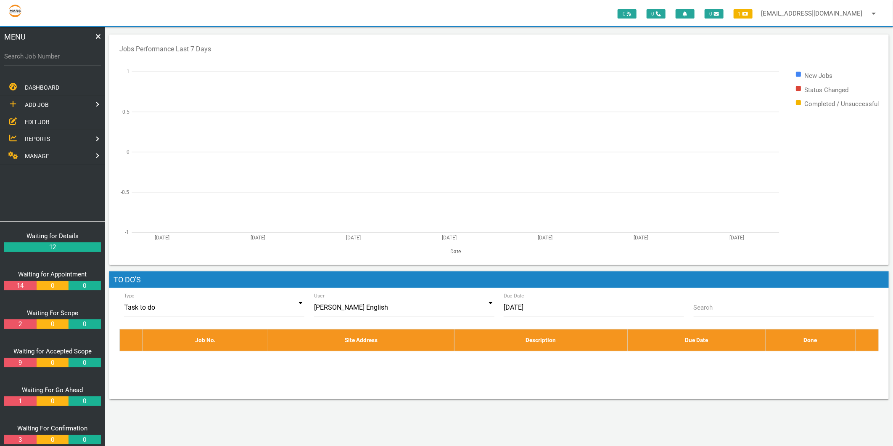
click at [42, 58] on label "Search Job Number" at bounding box center [52, 57] width 97 height 10
click at [42, 58] on input "Search Job Number" at bounding box center [52, 56] width 97 height 19
type input "1781"
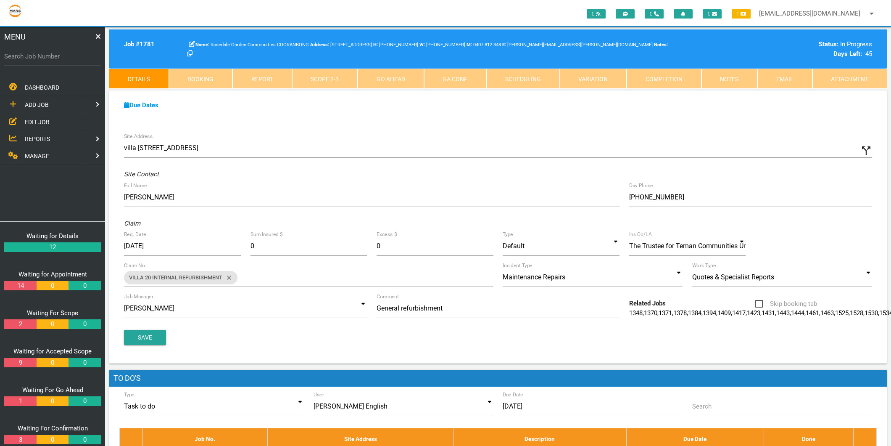
click at [307, 77] on link "Scope 2 - 1" at bounding box center [325, 79] width 66 height 20
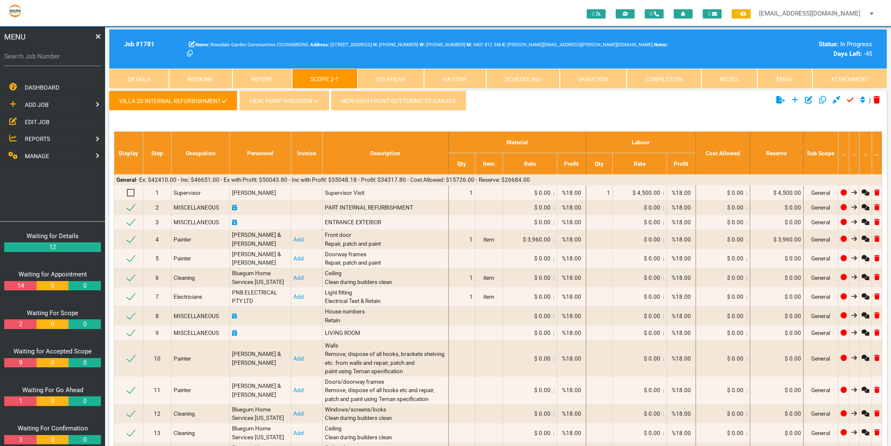
click at [854, 77] on link "Attachment" at bounding box center [850, 79] width 75 height 20
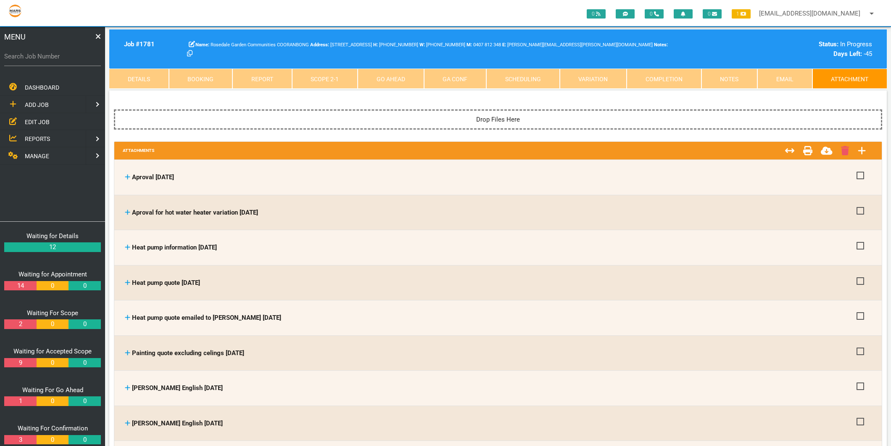
click at [45, 53] on label "Search Job Number" at bounding box center [52, 57] width 97 height 10
click at [45, 53] on input "Search Job Number" at bounding box center [52, 56] width 97 height 19
type input "1746"
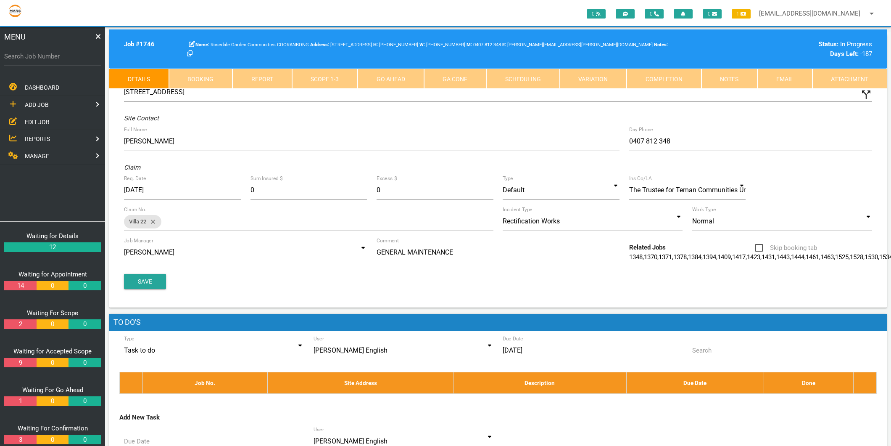
click at [830, 77] on link "Attachment" at bounding box center [850, 79] width 75 height 20
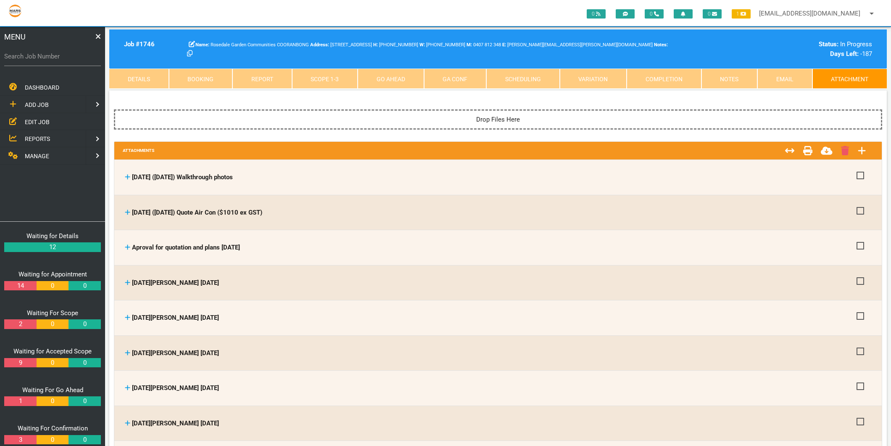
click at [52, 55] on label "Search Job Number" at bounding box center [52, 57] width 97 height 10
click at [52, 55] on input "Search Job Number" at bounding box center [52, 56] width 97 height 19
type input "1743"
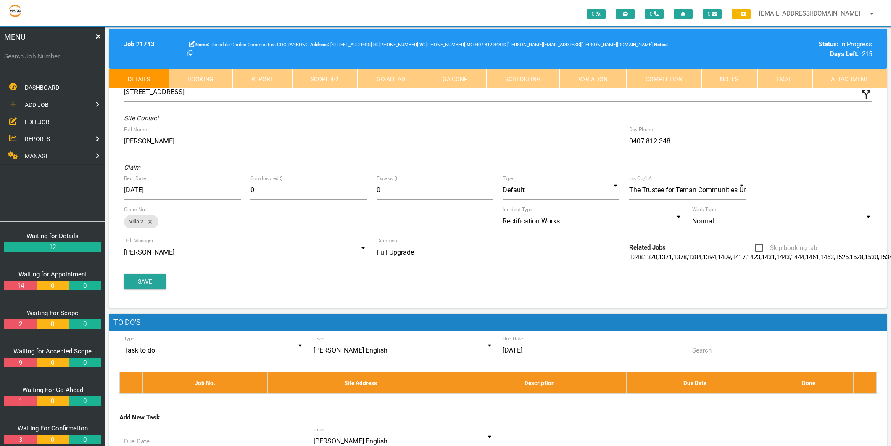
click at [859, 74] on link "Attachment" at bounding box center [850, 79] width 75 height 20
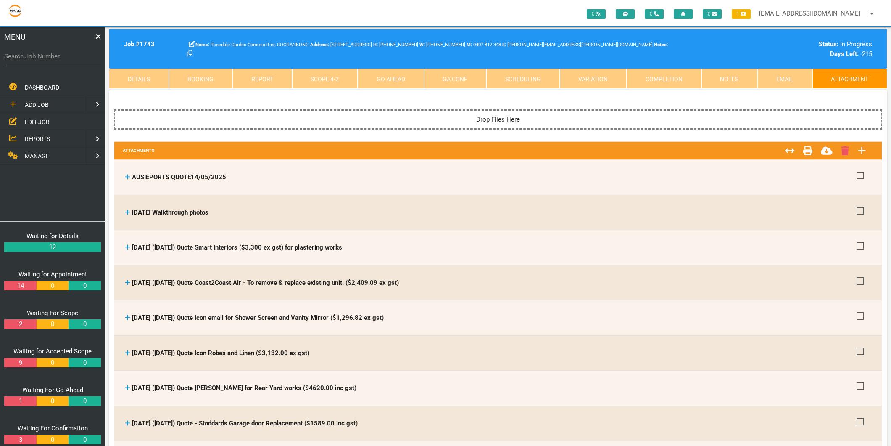
click at [78, 59] on label "Search Job Number" at bounding box center [52, 57] width 97 height 10
click at [78, 59] on input "Search Job Number" at bounding box center [52, 56] width 97 height 19
type input "1775"
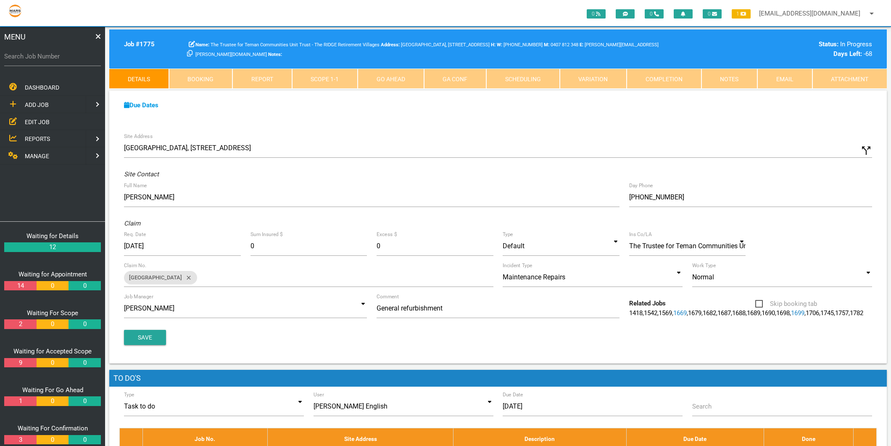
click at [850, 77] on link "Attachment" at bounding box center [850, 79] width 75 height 20
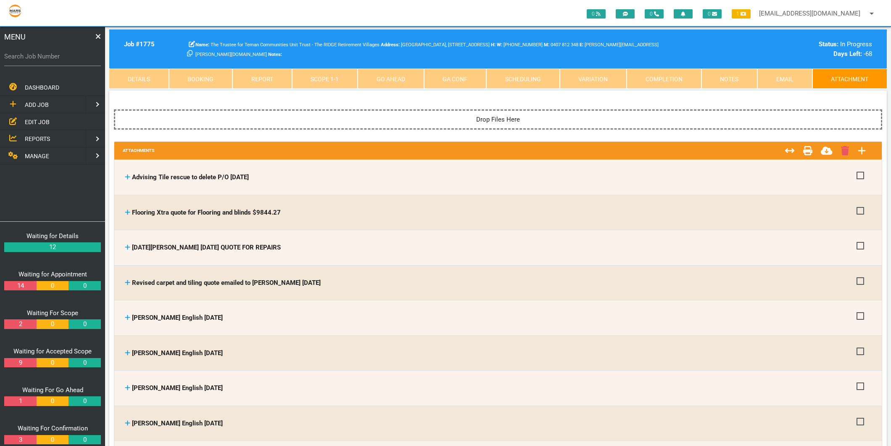
click at [76, 55] on label "Search Job Number" at bounding box center [52, 57] width 97 height 10
click at [76, 55] on input "Search Job Number" at bounding box center [52, 56] width 97 height 19
type input "1671"
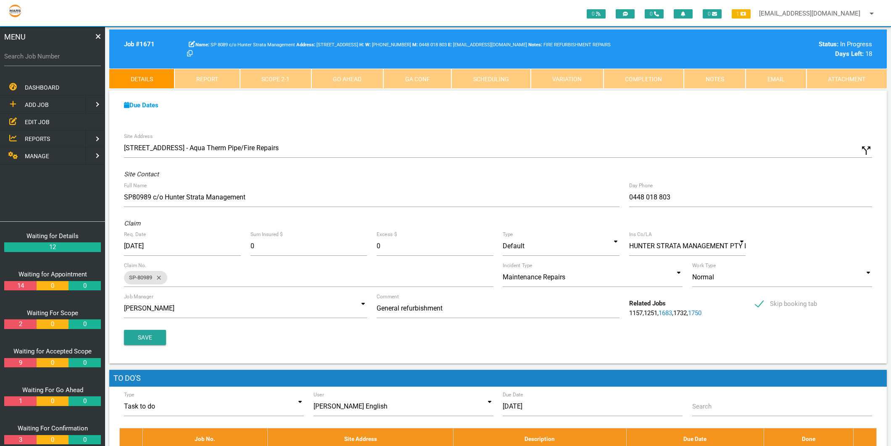
click at [843, 73] on link "Attachment" at bounding box center [847, 79] width 80 height 20
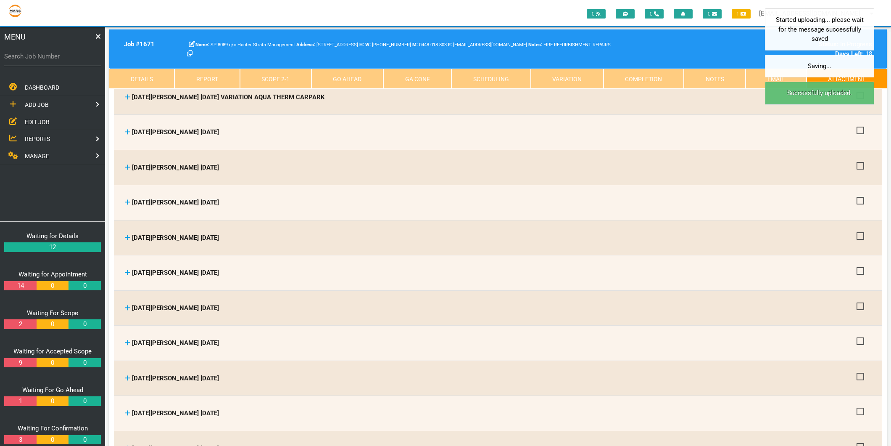
scroll to position [607, 0]
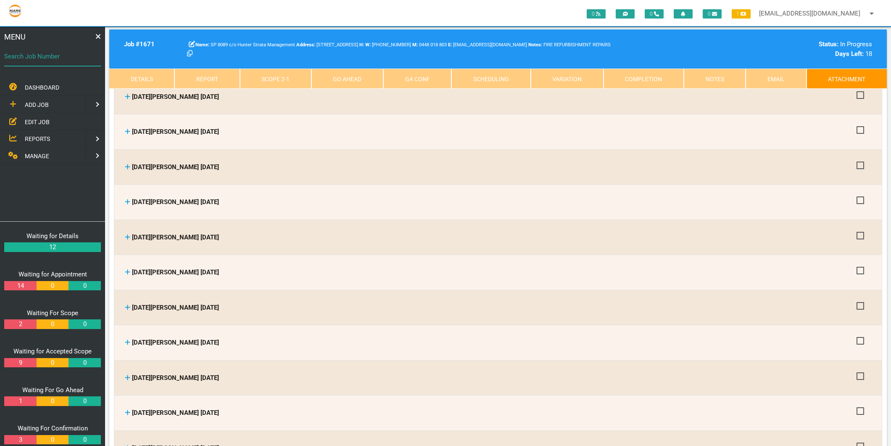
click at [60, 48] on input "Search Job Number" at bounding box center [52, 56] width 97 height 19
type input "1375"
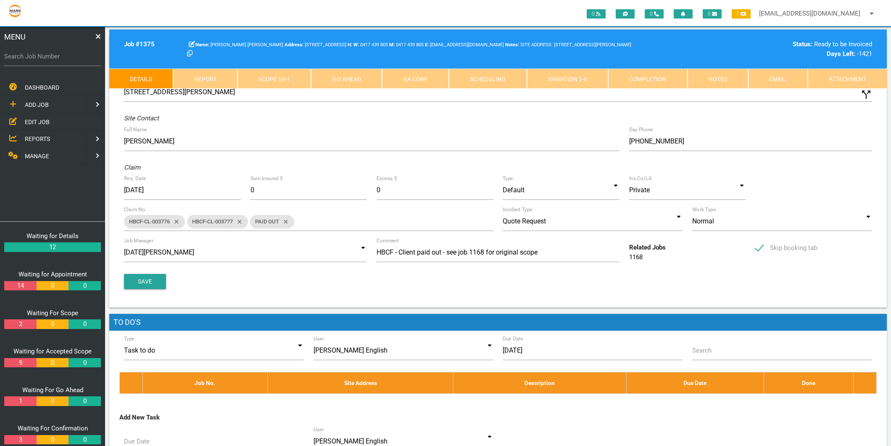
click at [838, 77] on link "Attachment" at bounding box center [847, 79] width 79 height 20
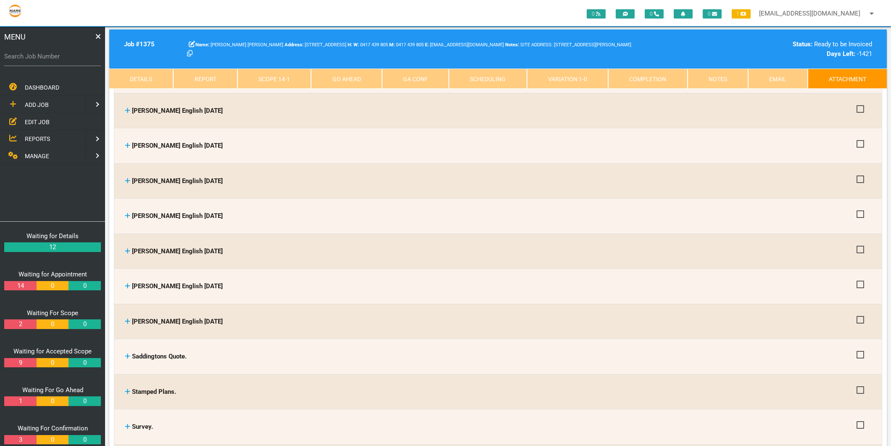
scroll to position [3317, 0]
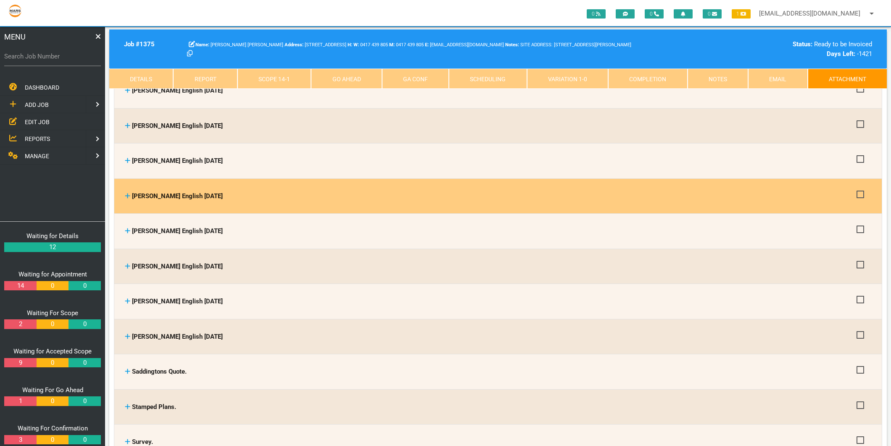
click at [125, 193] on icon at bounding box center [127, 196] width 5 height 6
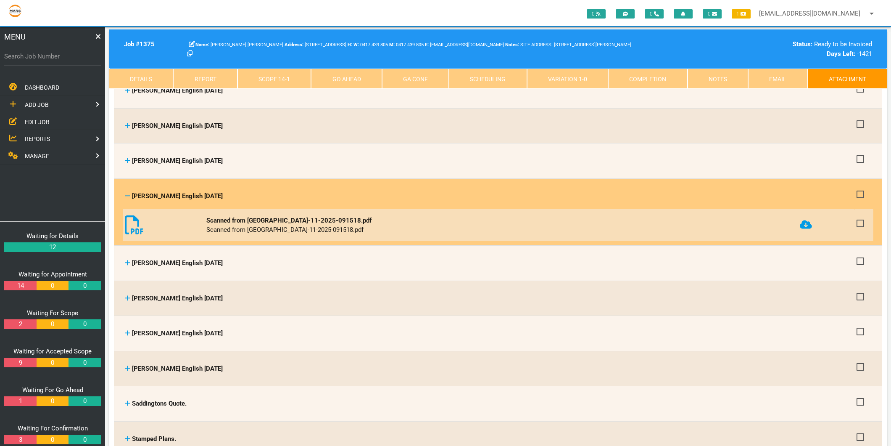
click at [48, 55] on label "Search Job Number" at bounding box center [52, 57] width 97 height 10
click at [48, 55] on input "Search Job Number" at bounding box center [52, 56] width 97 height 19
type input "1776"
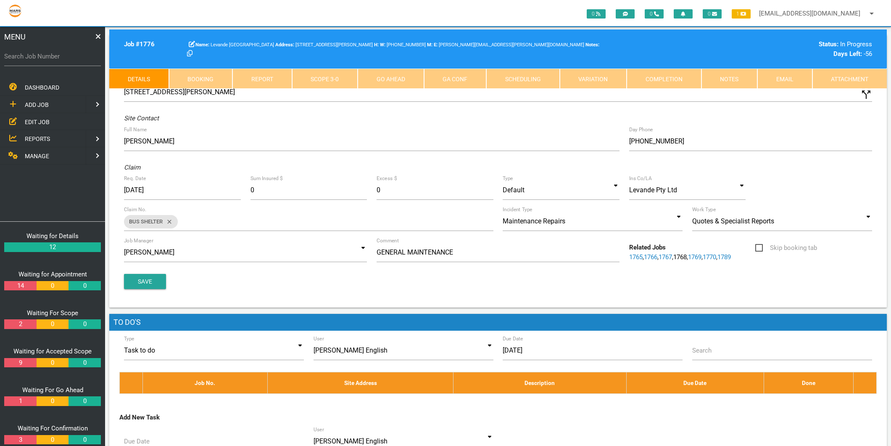
click at [859, 75] on link "Attachment" at bounding box center [850, 79] width 75 height 20
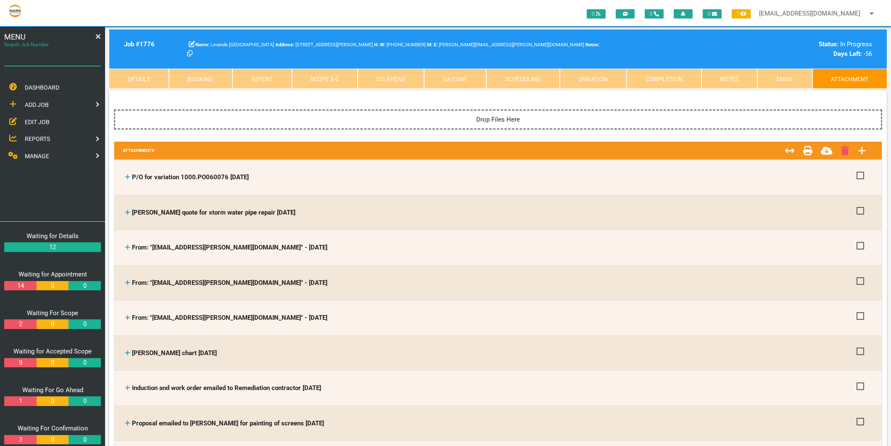
click at [68, 62] on input "Search Job Number" at bounding box center [52, 56] width 97 height 19
type input "1499"
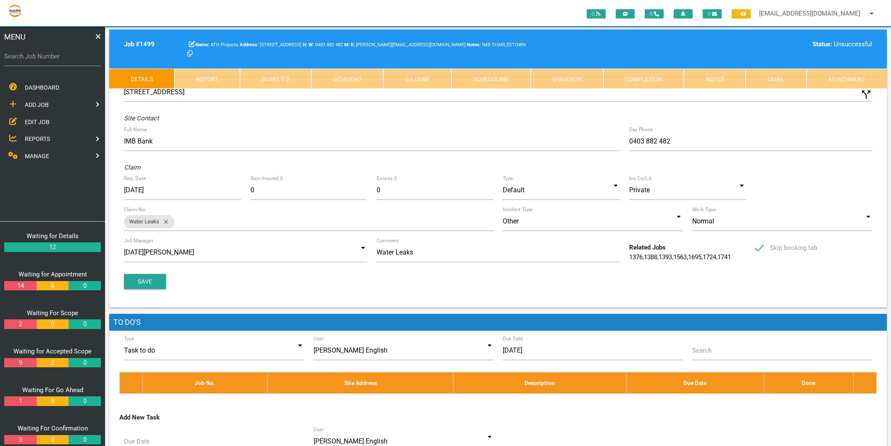
click at [859, 72] on link "Attachment" at bounding box center [847, 79] width 80 height 20
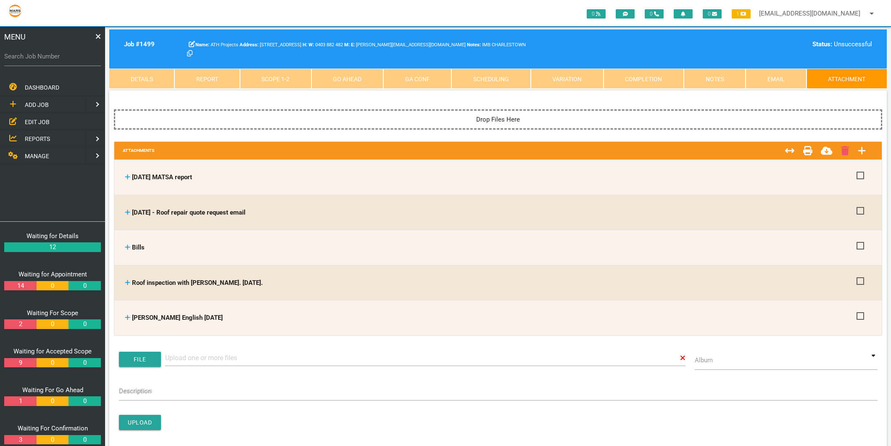
click at [122, 82] on link "Details" at bounding box center [141, 79] width 65 height 20
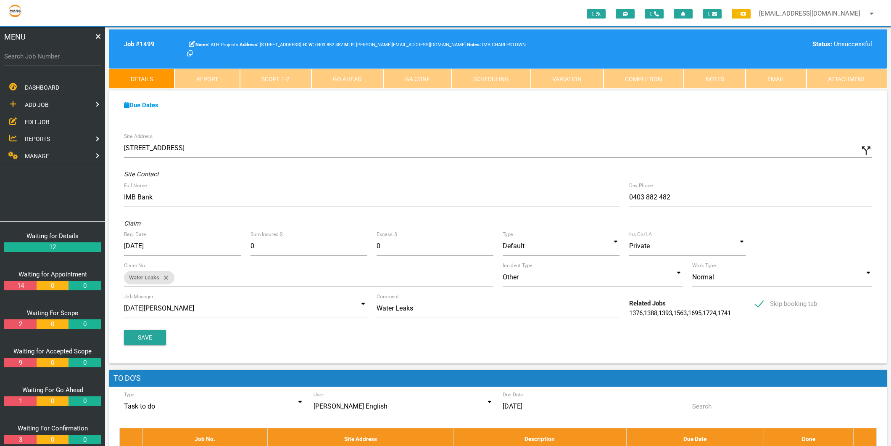
click at [36, 123] on span "EDIT JOB" at bounding box center [37, 121] width 25 height 7
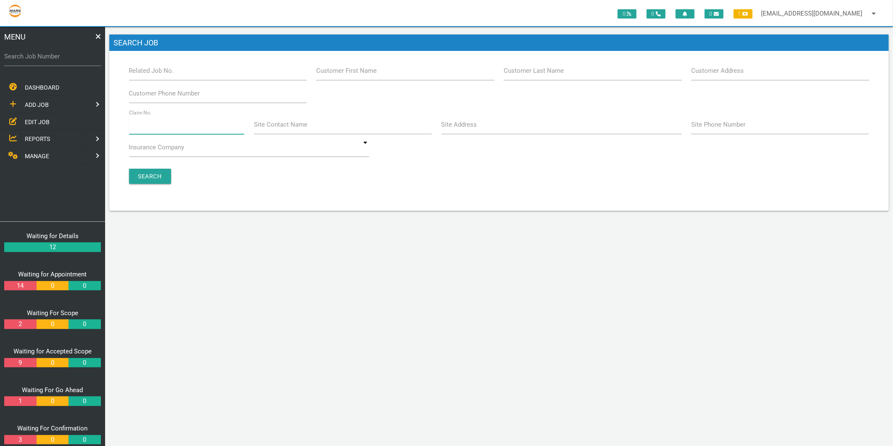
click at [161, 127] on input "Claim No." at bounding box center [187, 124] width 116 height 19
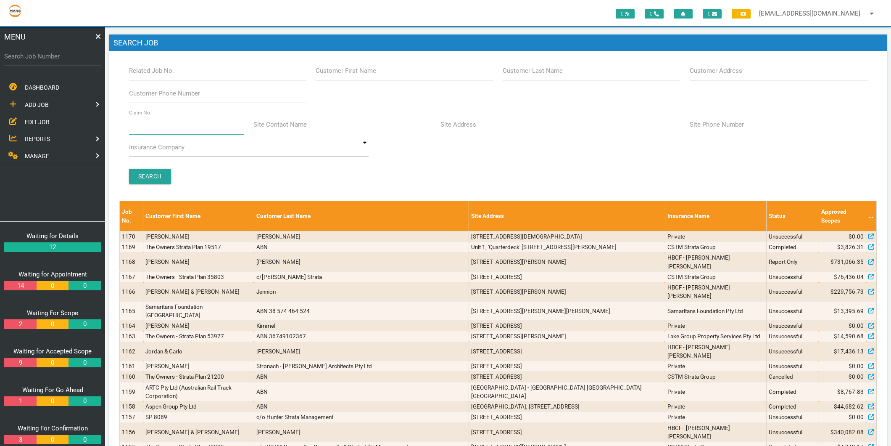
type input "villa 20"
click at [154, 171] on input "Search" at bounding box center [150, 176] width 42 height 15
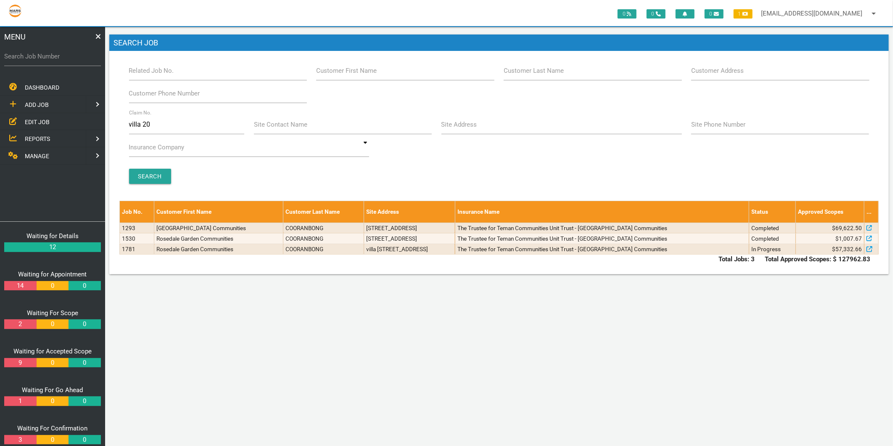
click at [20, 54] on label "Search Job Number" at bounding box center [52, 57] width 97 height 10
click at [20, 54] on input "Search Job Number" at bounding box center [52, 56] width 97 height 19
type input "1776"
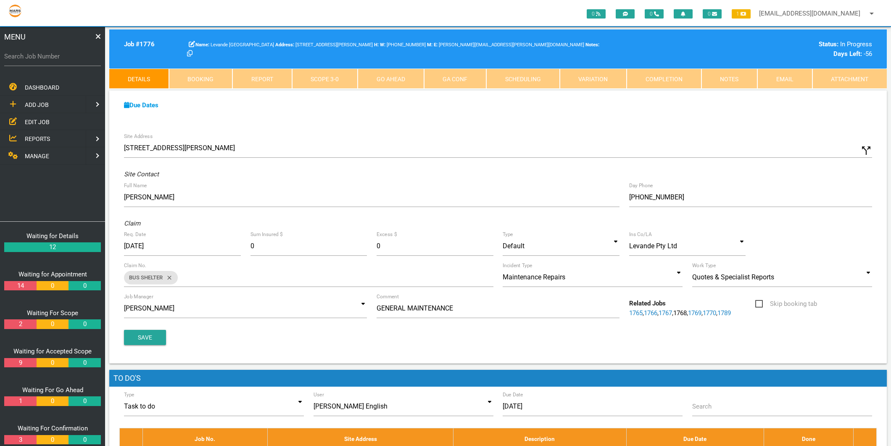
click at [670, 85] on link "Completion" at bounding box center [664, 79] width 75 height 20
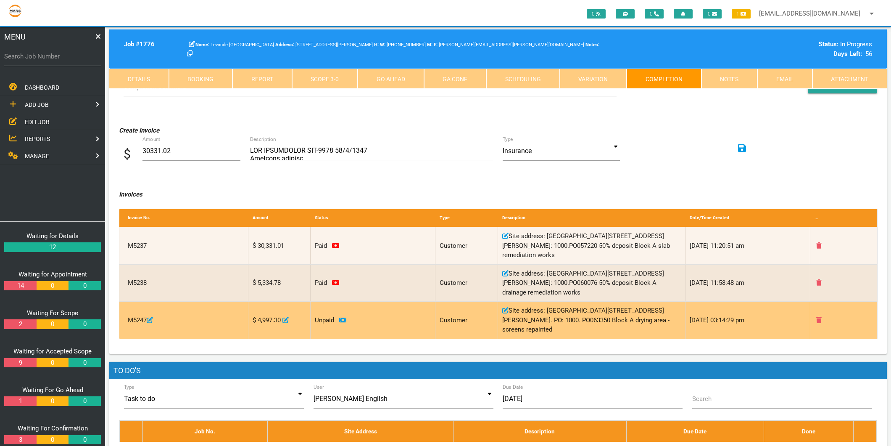
scroll to position [47, 0]
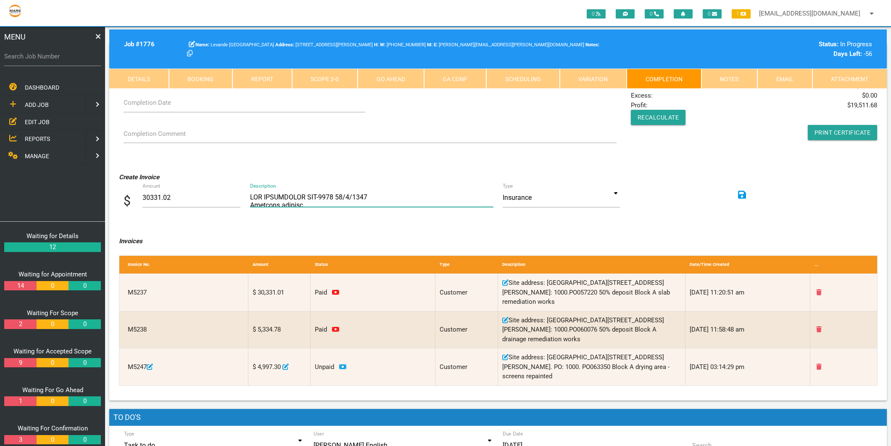
click at [255, 194] on textarea "Description" at bounding box center [371, 197] width 243 height 19
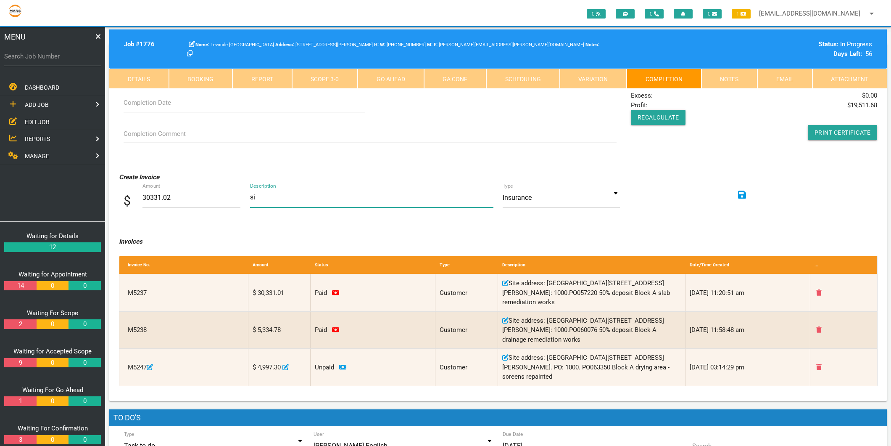
type textarea "s"
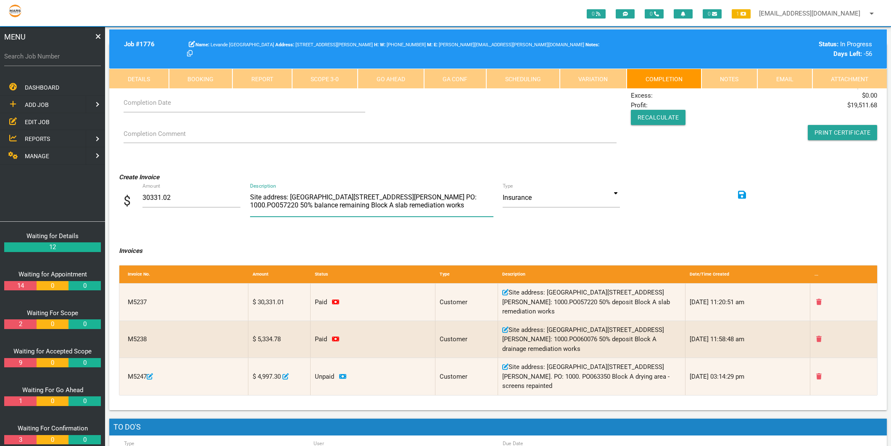
type textarea "Site address: [GEOGRAPHIC_DATA][STREET_ADDRESS][PERSON_NAME] PO: 1000.PO057220 …"
click at [616, 192] on input at bounding box center [561, 197] width 117 height 19
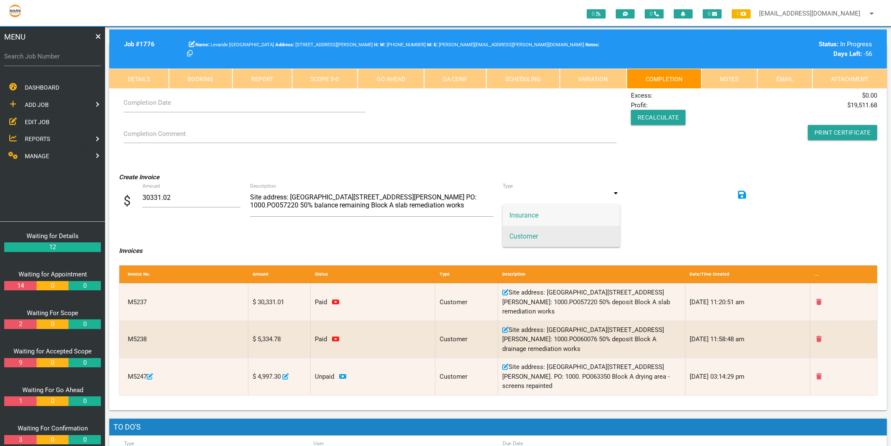
click at [564, 234] on span "Customer" at bounding box center [561, 236] width 117 height 21
type input "Customer"
click at [744, 193] on icon at bounding box center [742, 194] width 8 height 8
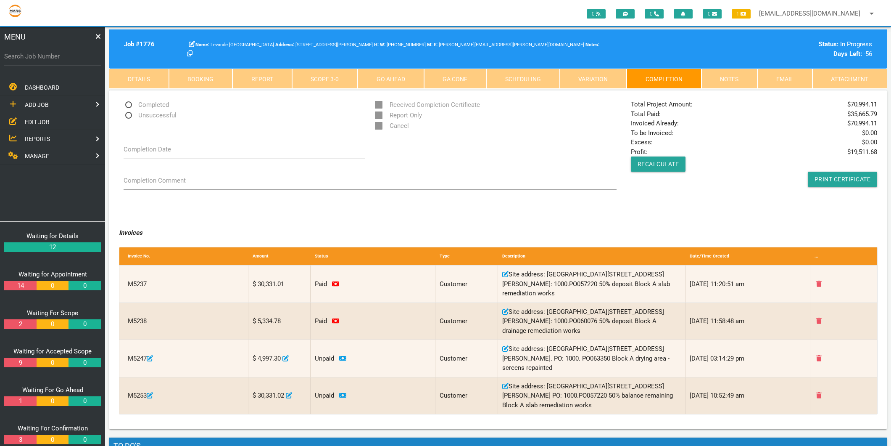
click at [45, 120] on span "EDIT JOB" at bounding box center [37, 121] width 25 height 7
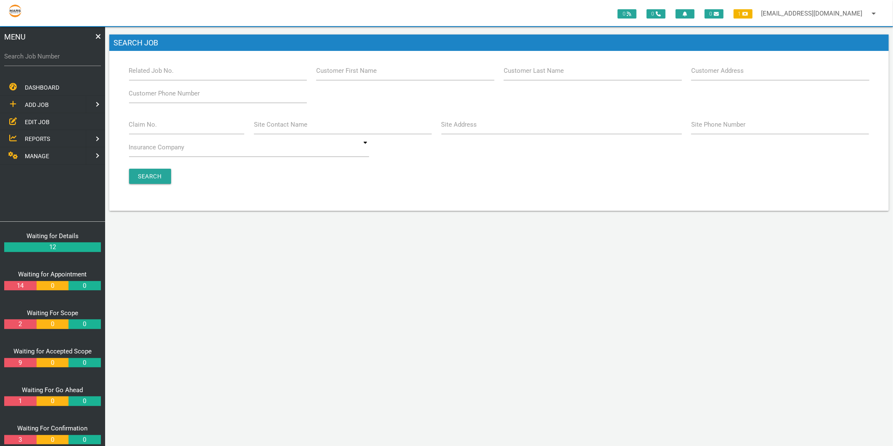
click at [131, 127] on label "Claim No." at bounding box center [143, 125] width 28 height 10
click at [131, 127] on input "Claim No." at bounding box center [187, 124] width 116 height 19
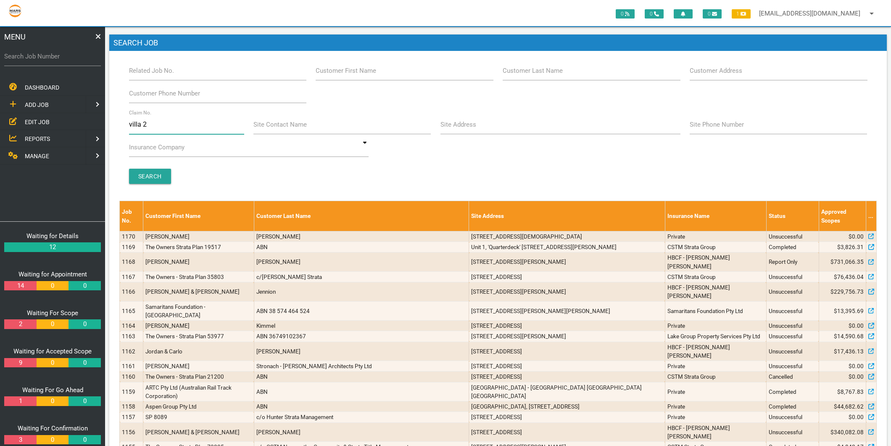
type input "villa 20"
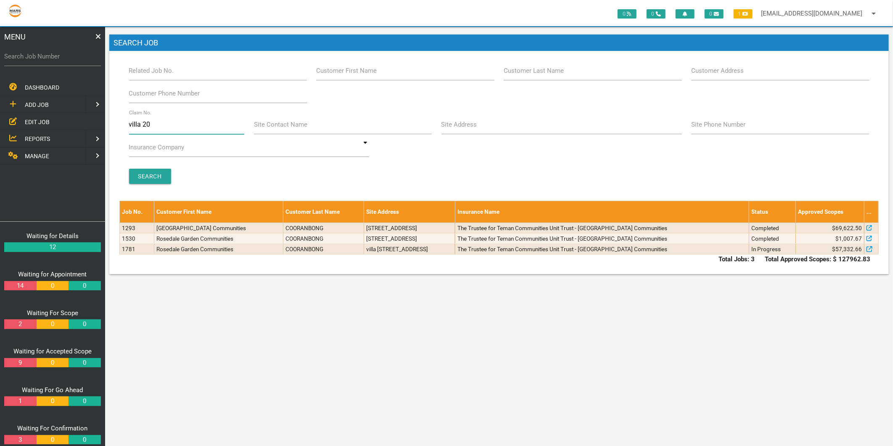
click at [153, 128] on input "villa 20" at bounding box center [187, 124] width 116 height 19
type input "unit 20"
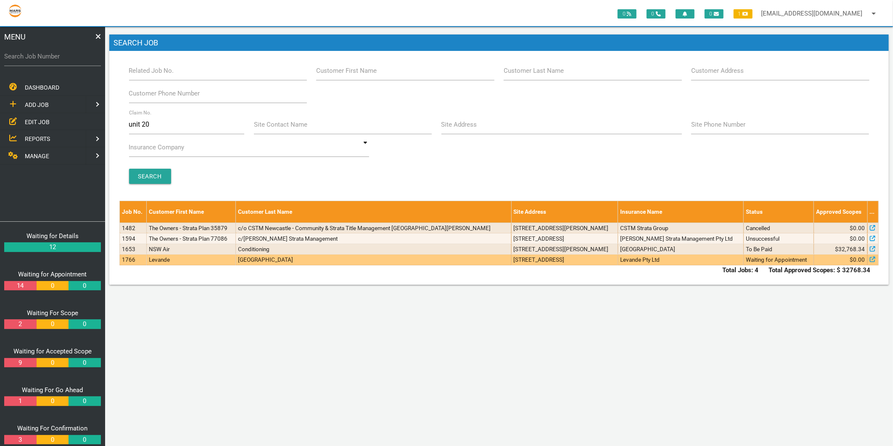
click at [169, 261] on td "Levande" at bounding box center [191, 259] width 89 height 11
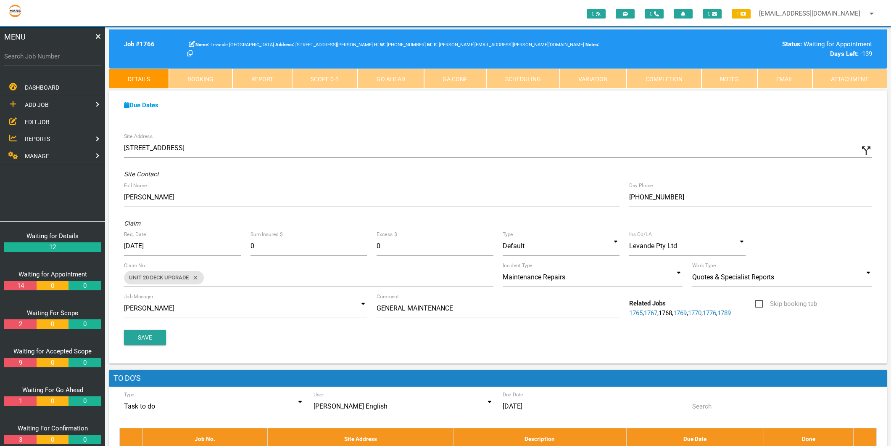
click at [642, 82] on link "Completion" at bounding box center [664, 79] width 75 height 20
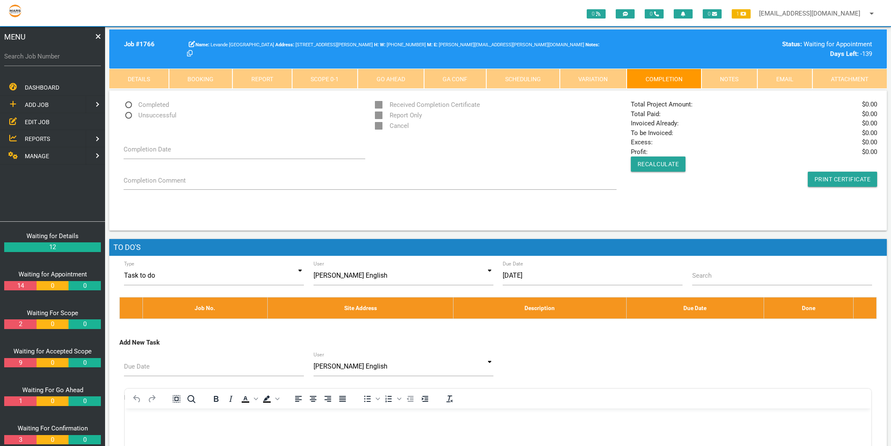
click at [321, 82] on link "Scope 0 - 1" at bounding box center [325, 79] width 66 height 20
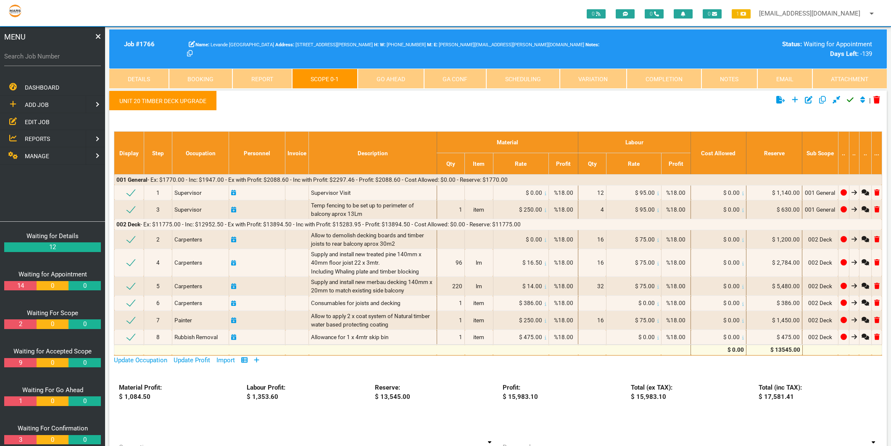
click at [848, 99] on icon "Click to approve current scope" at bounding box center [850, 100] width 7 height 8
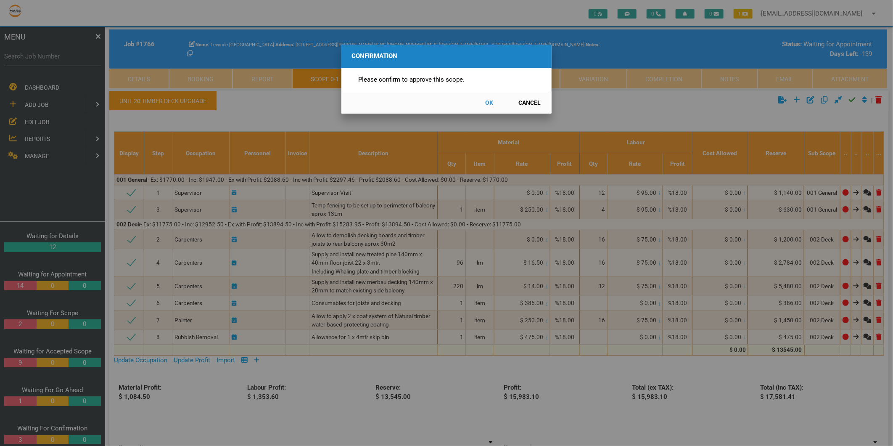
click at [491, 101] on button "OK" at bounding box center [489, 102] width 37 height 15
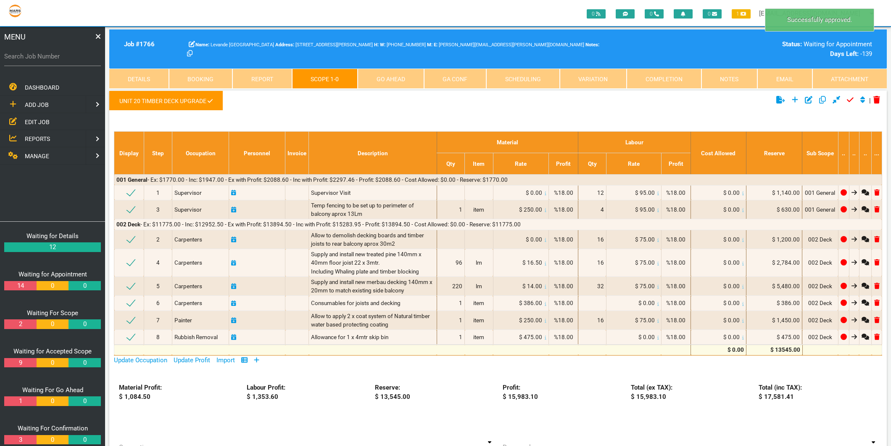
scroll to position [27, 0]
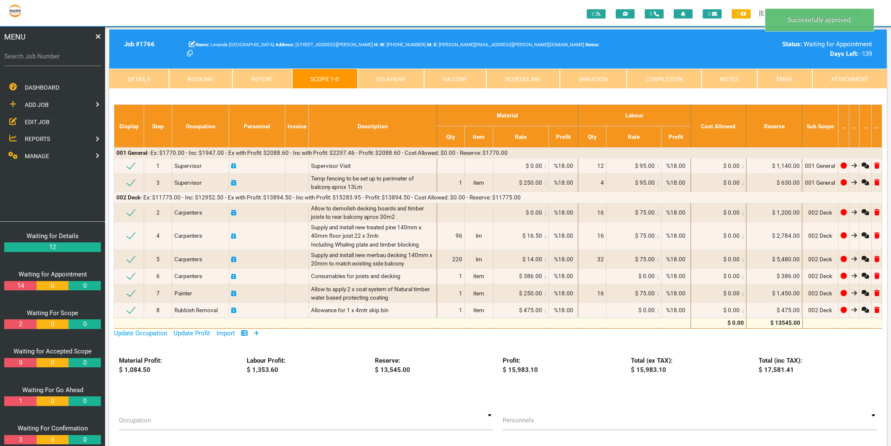
click at [633, 85] on link "Completion" at bounding box center [664, 79] width 75 height 20
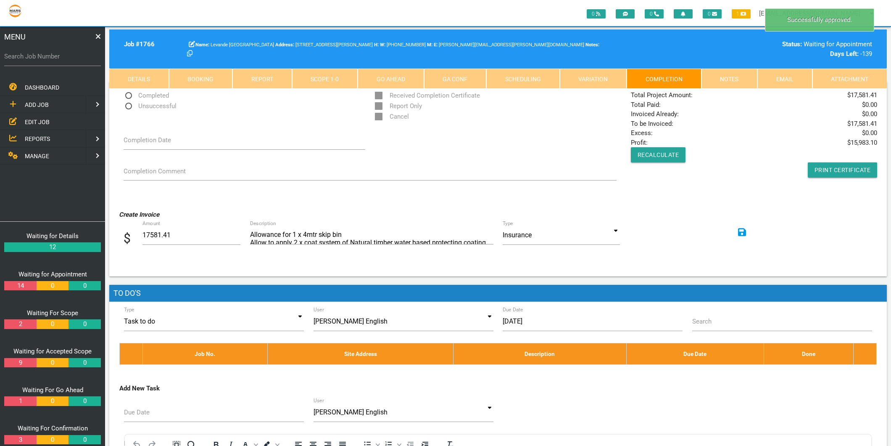
scroll to position [0, 0]
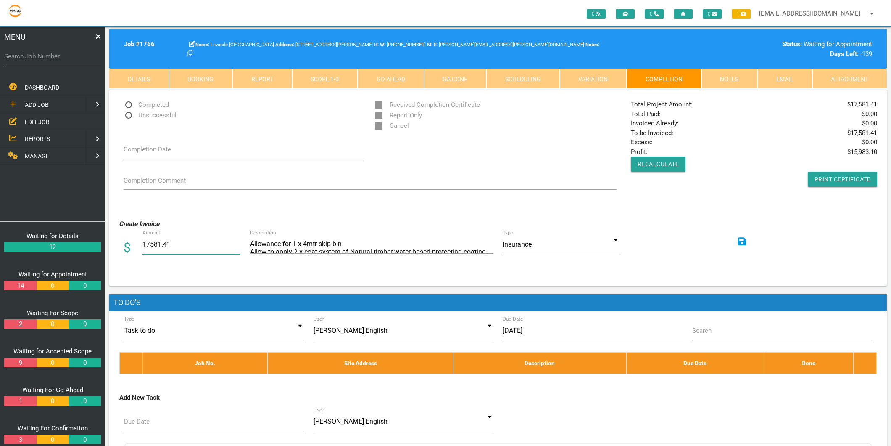
click at [143, 246] on input "17581.41" at bounding box center [192, 244] width 98 height 19
type input "8790.70"
click at [281, 246] on textarea "Allowance for 1 x 4mtr skip bin Allow to apply 2 x coat system of Natural timbe…" at bounding box center [371, 244] width 243 height 19
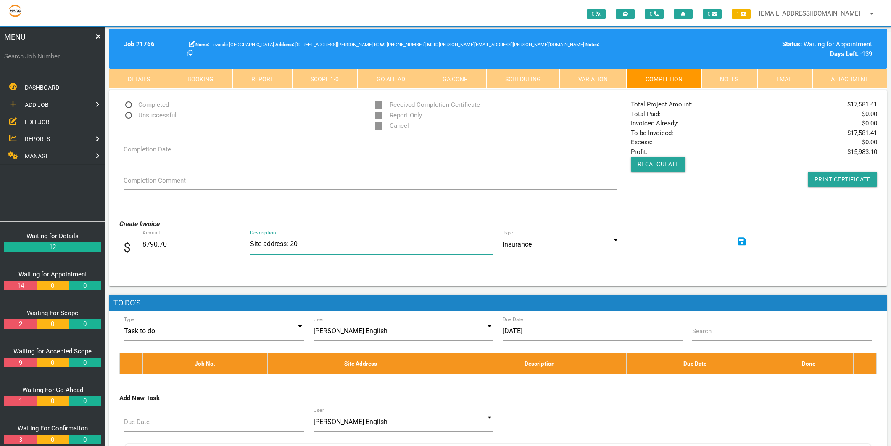
click at [305, 245] on textarea "Allowance for 1 x 4mtr skip bin Allow to apply 2 x coat system of Natural timbe…" at bounding box center [371, 244] width 243 height 19
paste textarea "[STREET_ADDRESS]"
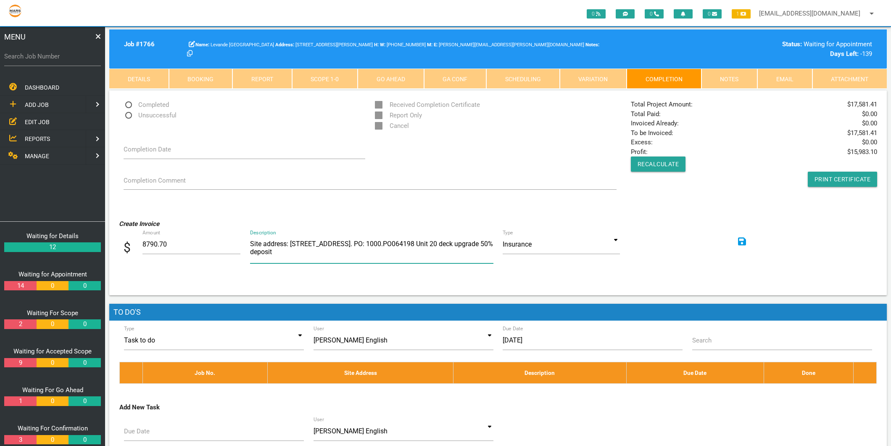
type textarea "Site address: [STREET_ADDRESS]. PO: 1000.PO064198 Unit 20 deck upgrade 50% depo…"
click at [616, 240] on input at bounding box center [561, 244] width 117 height 19
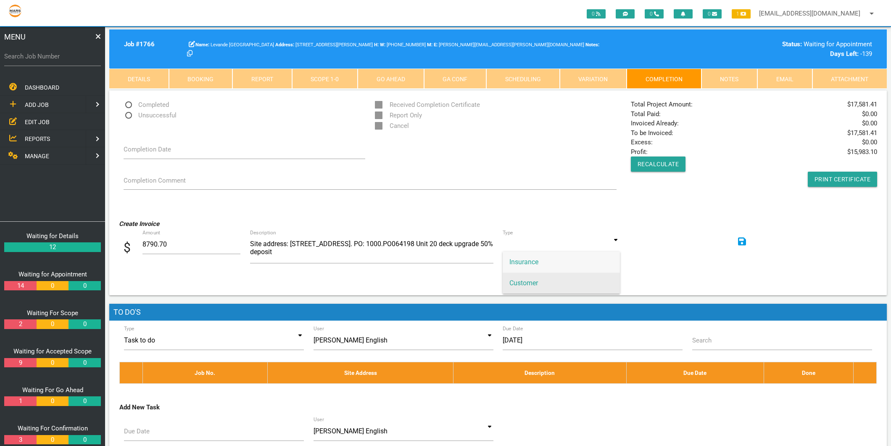
click at [537, 280] on span "Customer" at bounding box center [561, 282] width 117 height 21
type input "Customer"
click at [741, 240] on icon at bounding box center [742, 242] width 8 height 10
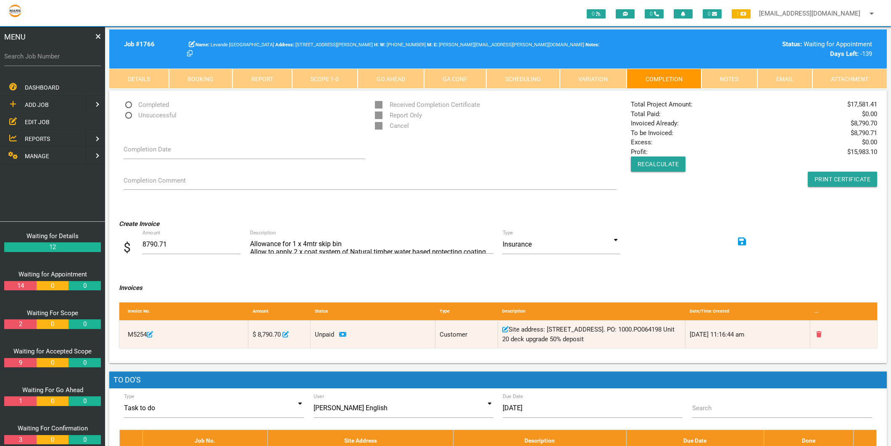
click at [135, 76] on link "Details" at bounding box center [139, 79] width 60 height 20
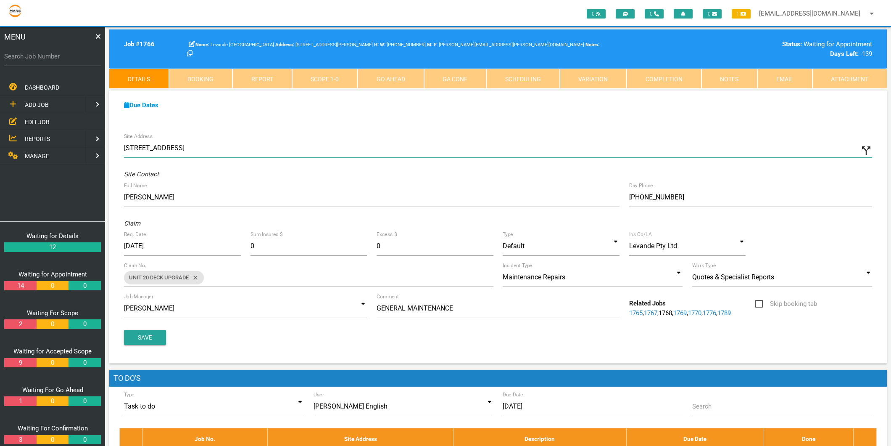
drag, startPoint x: 124, startPoint y: 149, endPoint x: 260, endPoint y: 152, distance: 135.8
click at [260, 152] on input "[STREET_ADDRESS]" at bounding box center [498, 147] width 748 height 19
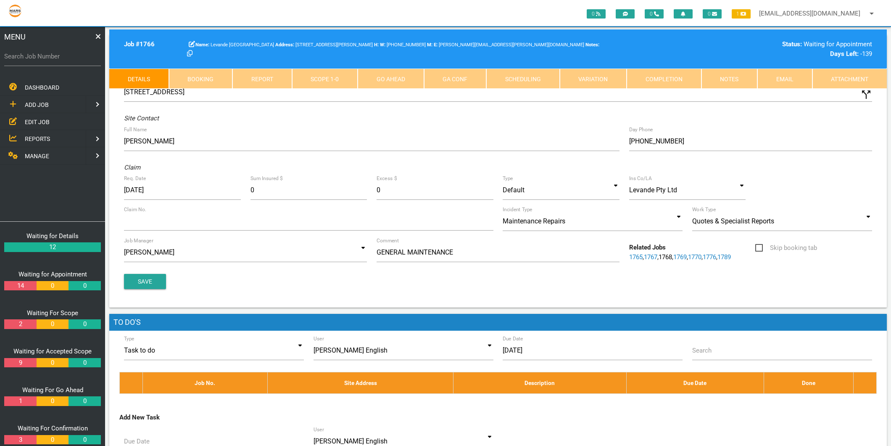
click at [30, 53] on label "Search Job Number" at bounding box center [52, 57] width 97 height 10
click at [30, 53] on input "Search Job Number" at bounding box center [52, 56] width 97 height 19
type input "1776"
click at [660, 80] on link "Completion" at bounding box center [664, 79] width 75 height 20
